Goal: Transaction & Acquisition: Book appointment/travel/reservation

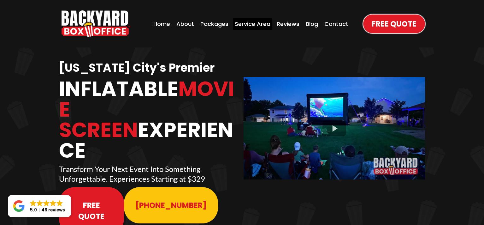
click at [255, 23] on div "Service Area" at bounding box center [252, 24] width 39 height 12
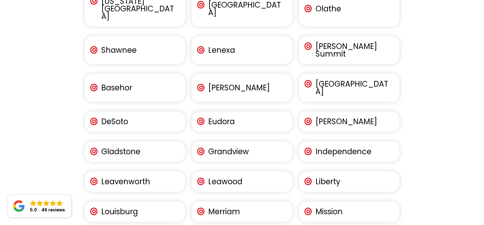
scroll to position [536, 0]
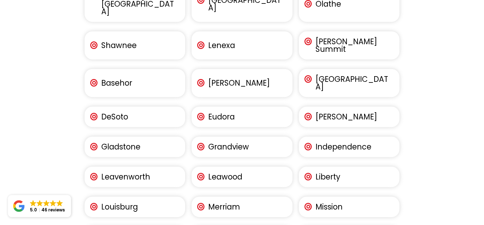
click at [143, 173] on p "Leavenworth" at bounding box center [139, 177] width 76 height 8
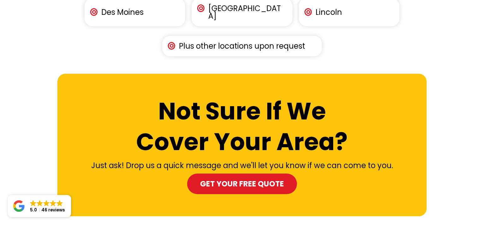
scroll to position [1153, 0]
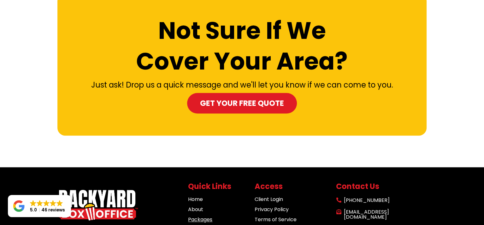
click at [195, 215] on link "Packages" at bounding box center [200, 218] width 24 height 7
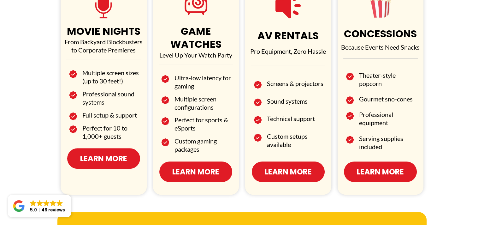
scroll to position [410, 0]
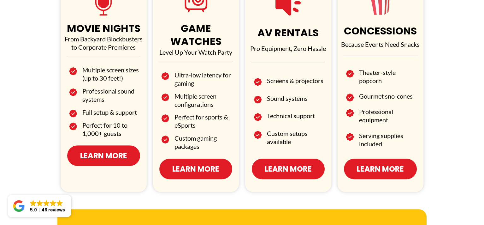
click at [293, 163] on span "Learn More" at bounding box center [288, 168] width 47 height 11
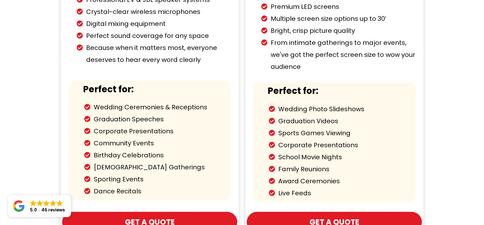
scroll to position [536, 0]
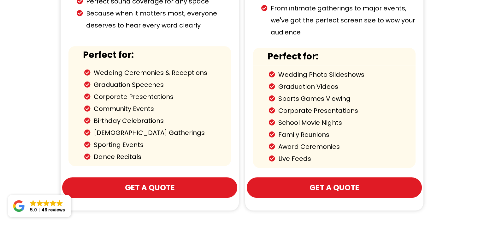
click at [347, 182] on span "Get a Quote" at bounding box center [335, 187] width 50 height 11
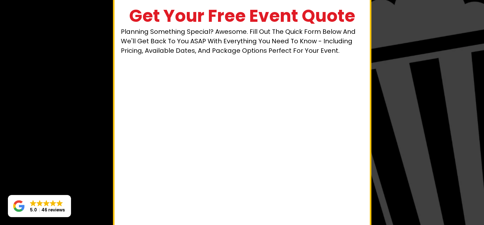
scroll to position [29, 0]
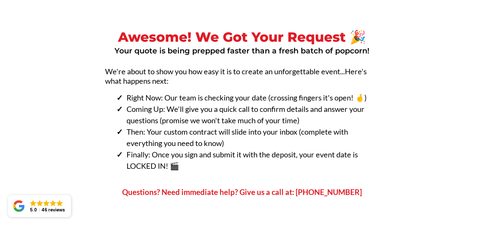
scroll to position [63, 0]
